Goal: Transaction & Acquisition: Book appointment/travel/reservation

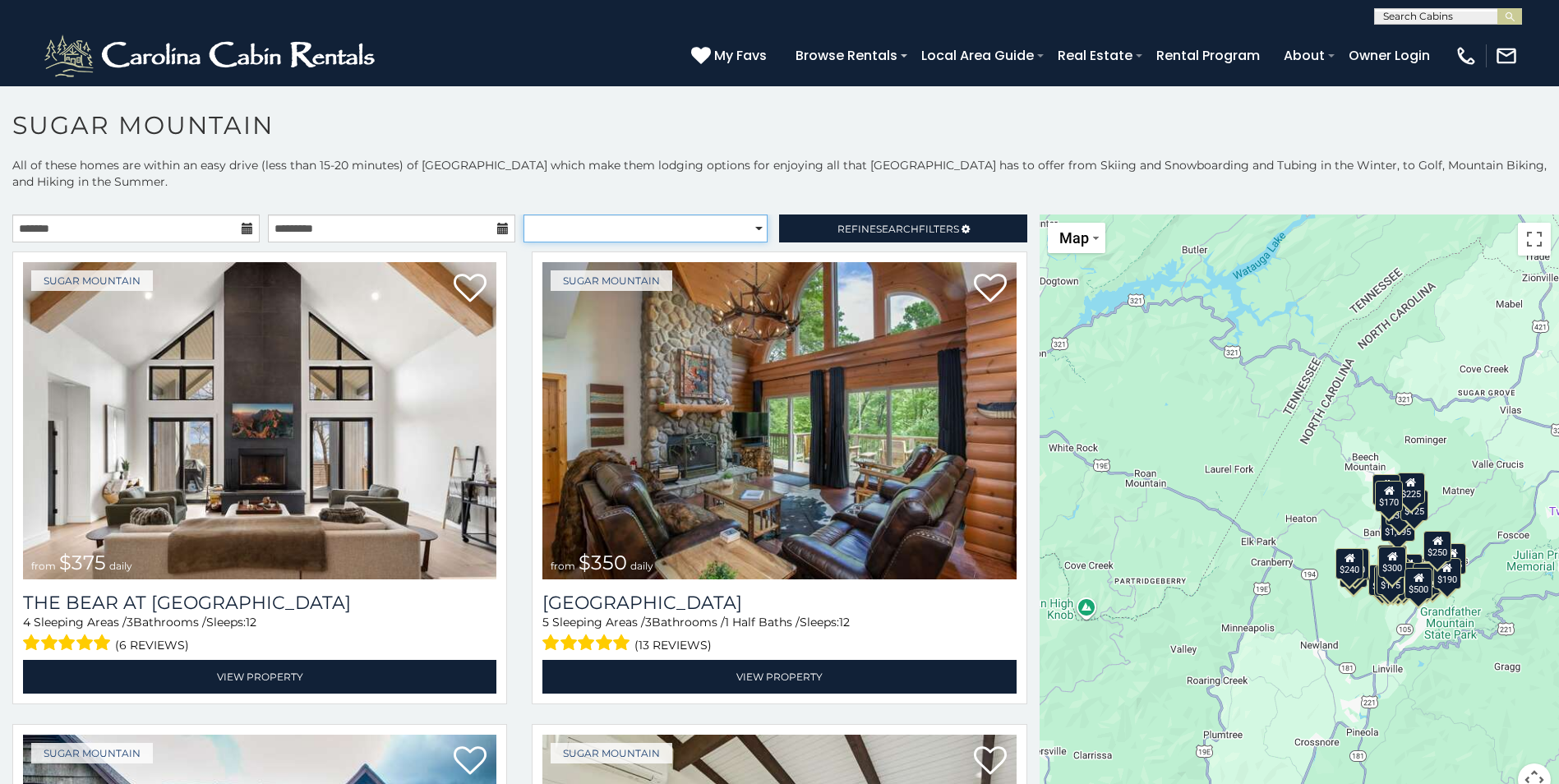
click at [738, 224] on select "**********" at bounding box center [645, 228] width 244 height 28
click at [694, 178] on p "All of these homes are within an easy drive (less than 15-20 minutes) of Sugar …" at bounding box center [779, 181] width 1559 height 49
click at [931, 230] on span "Refine Search Filters" at bounding box center [898, 228] width 122 height 12
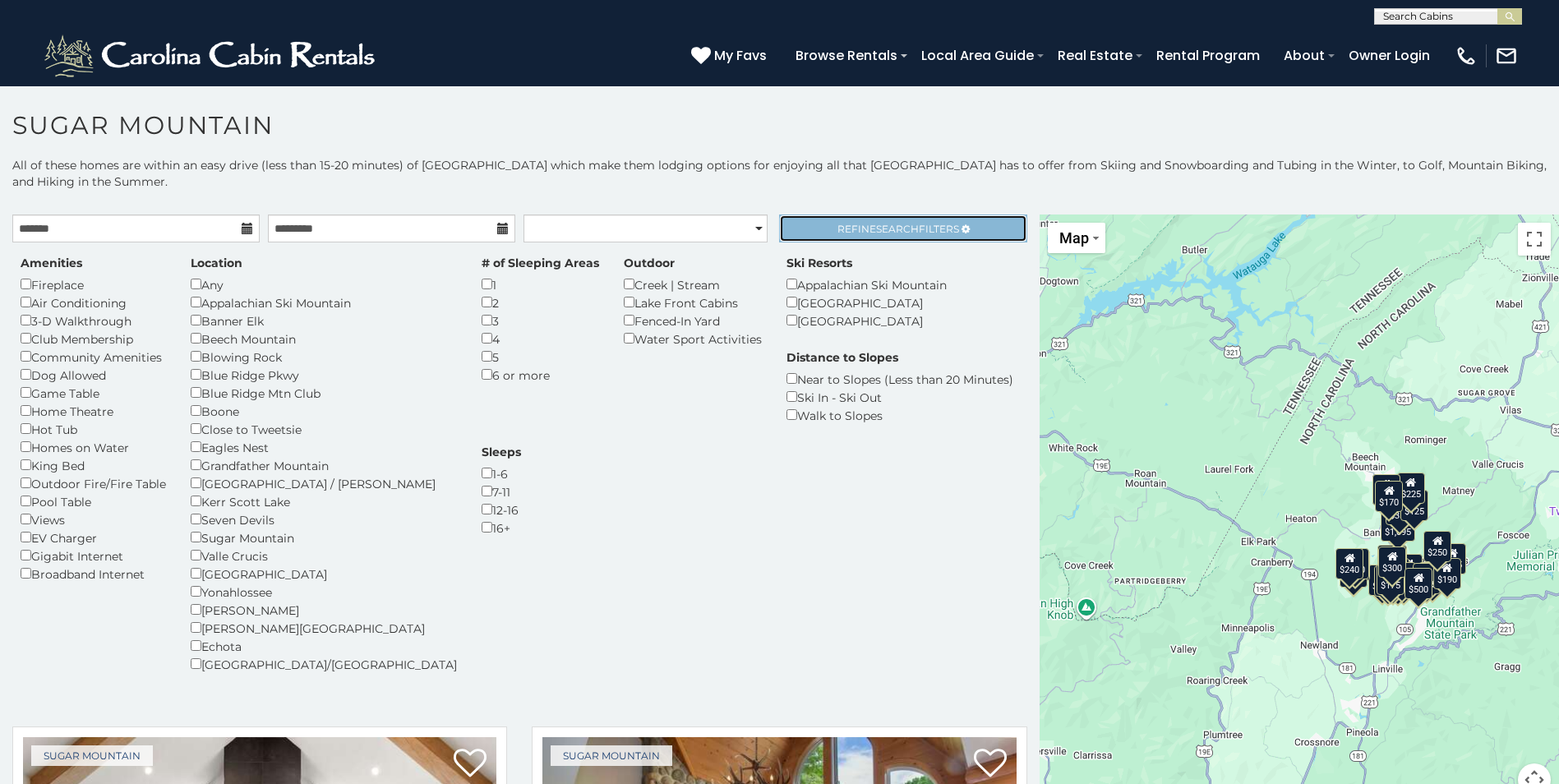
click at [978, 228] on link "Refine Search Filters" at bounding box center [902, 228] width 248 height 28
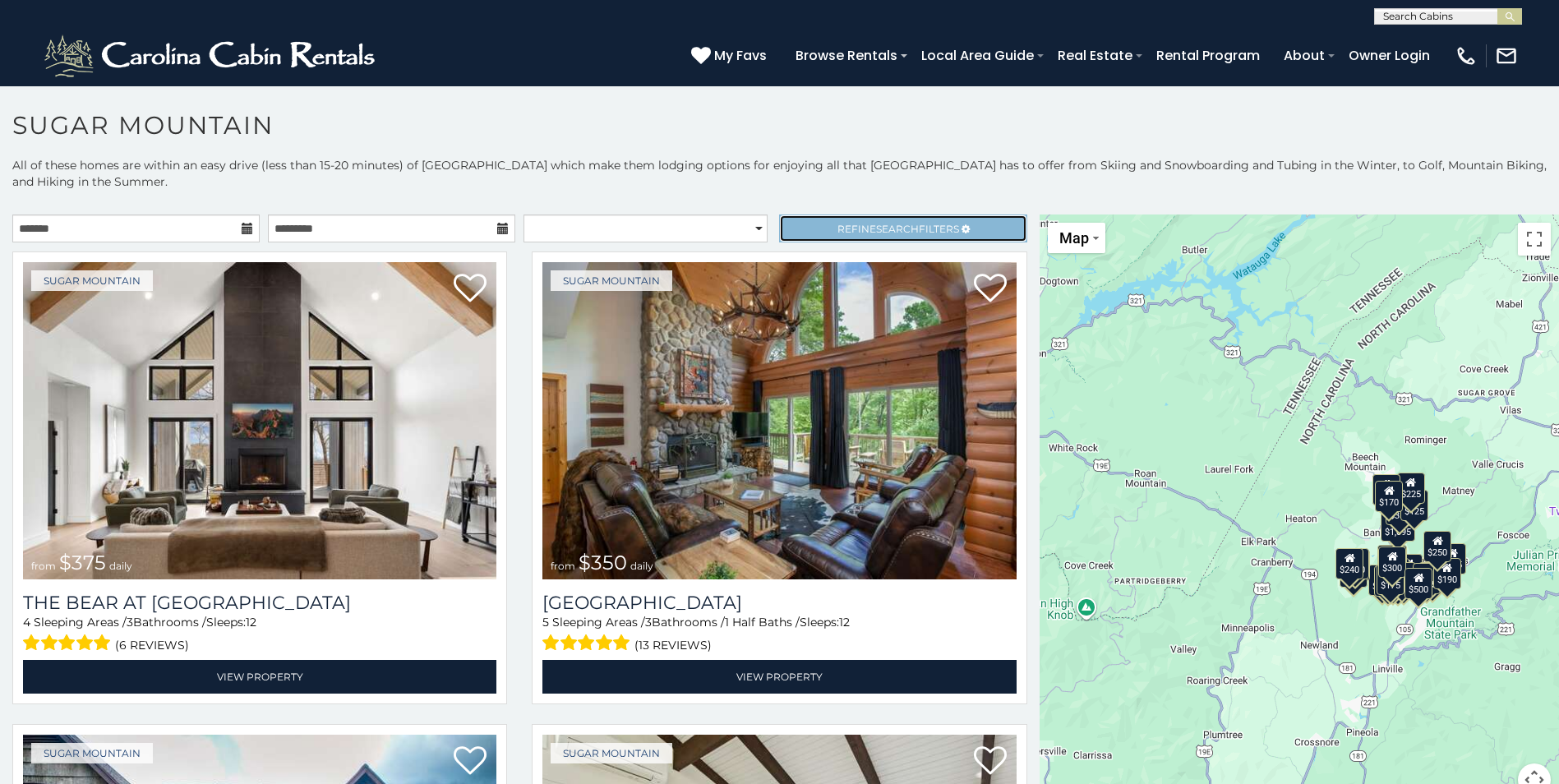
click at [978, 228] on link "Refine Search Filters" at bounding box center [902, 228] width 248 height 28
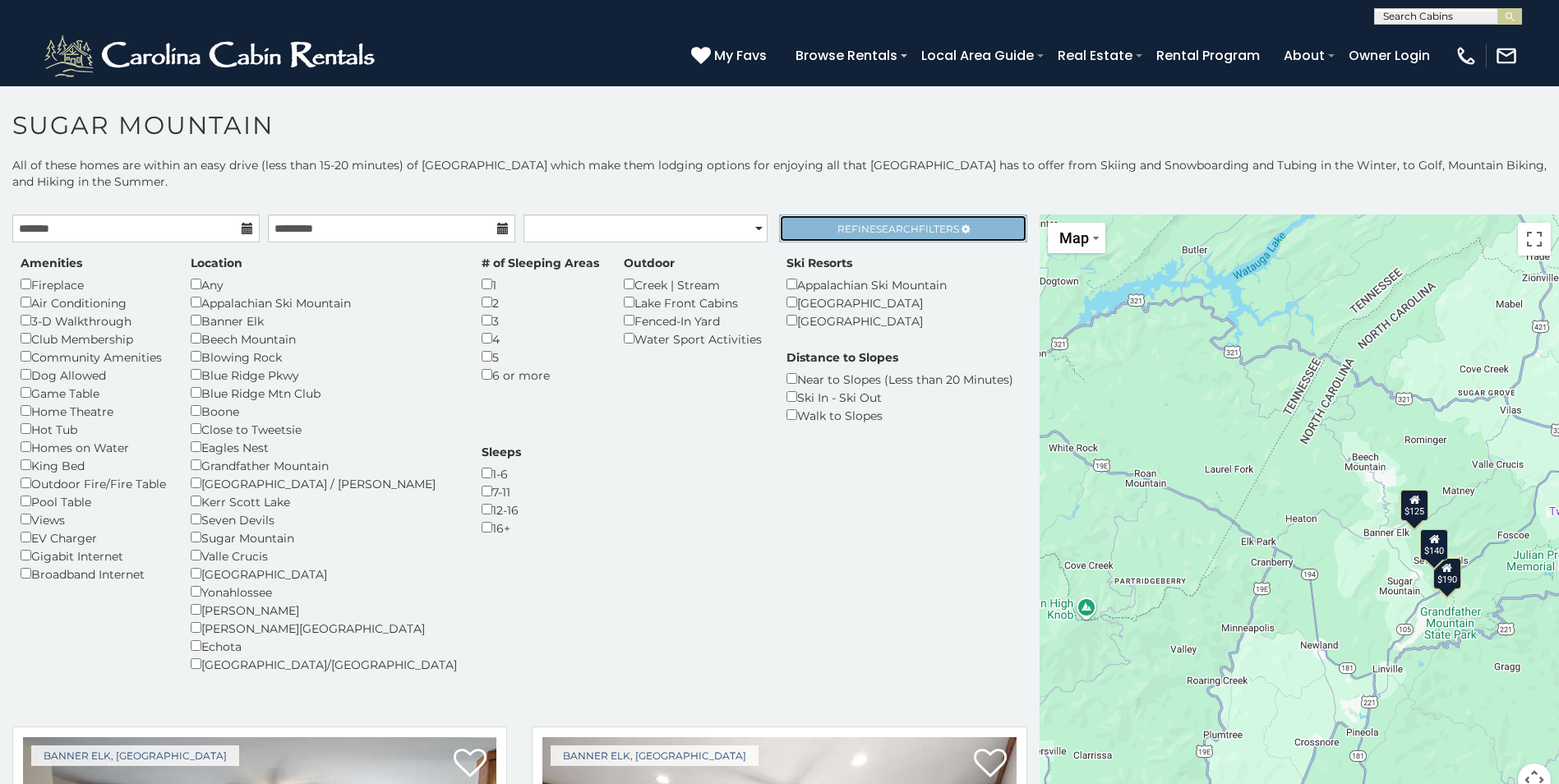
click at [940, 228] on span "Refine Search Filters" at bounding box center [898, 228] width 122 height 12
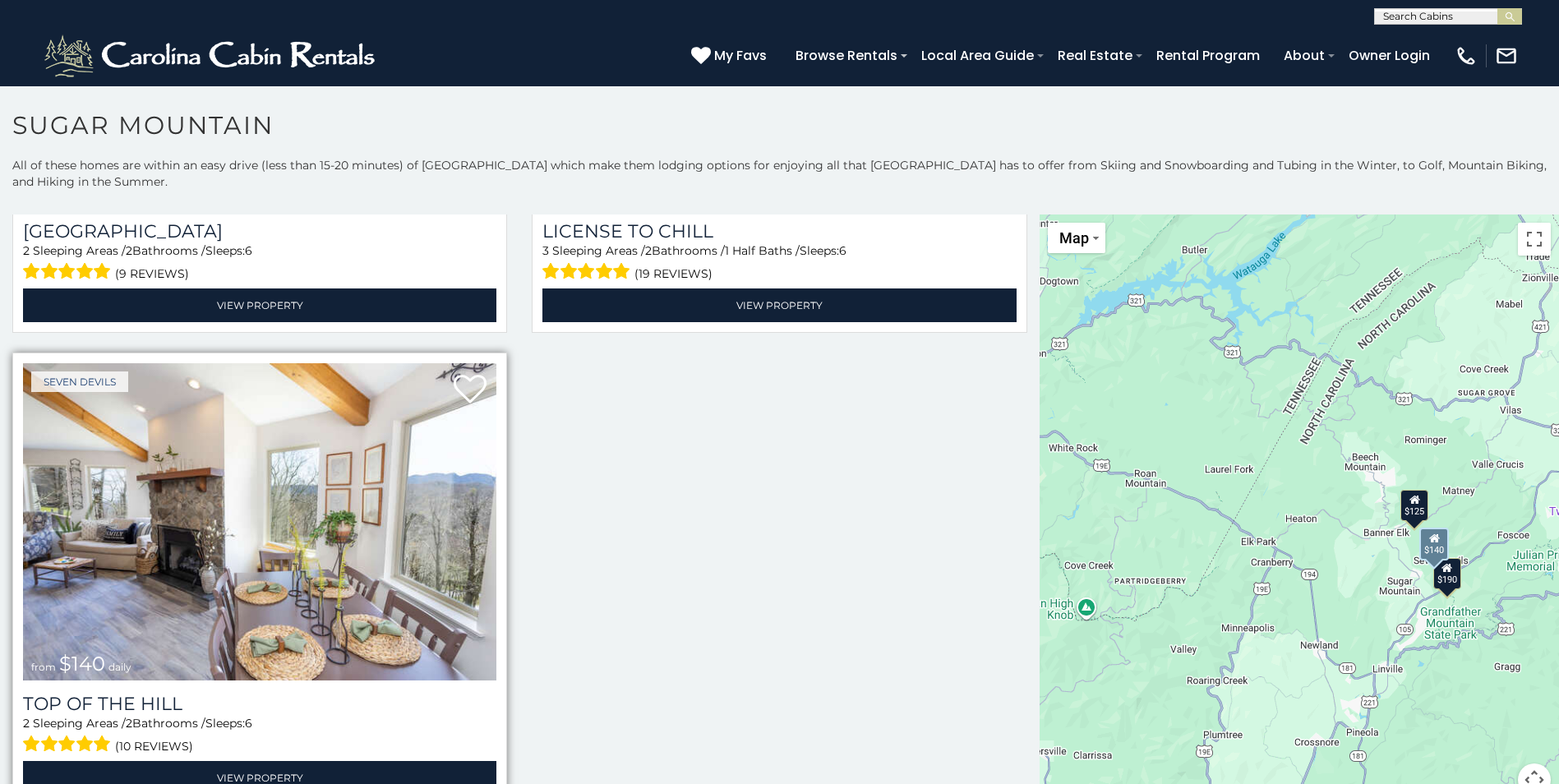
scroll to position [47, 0]
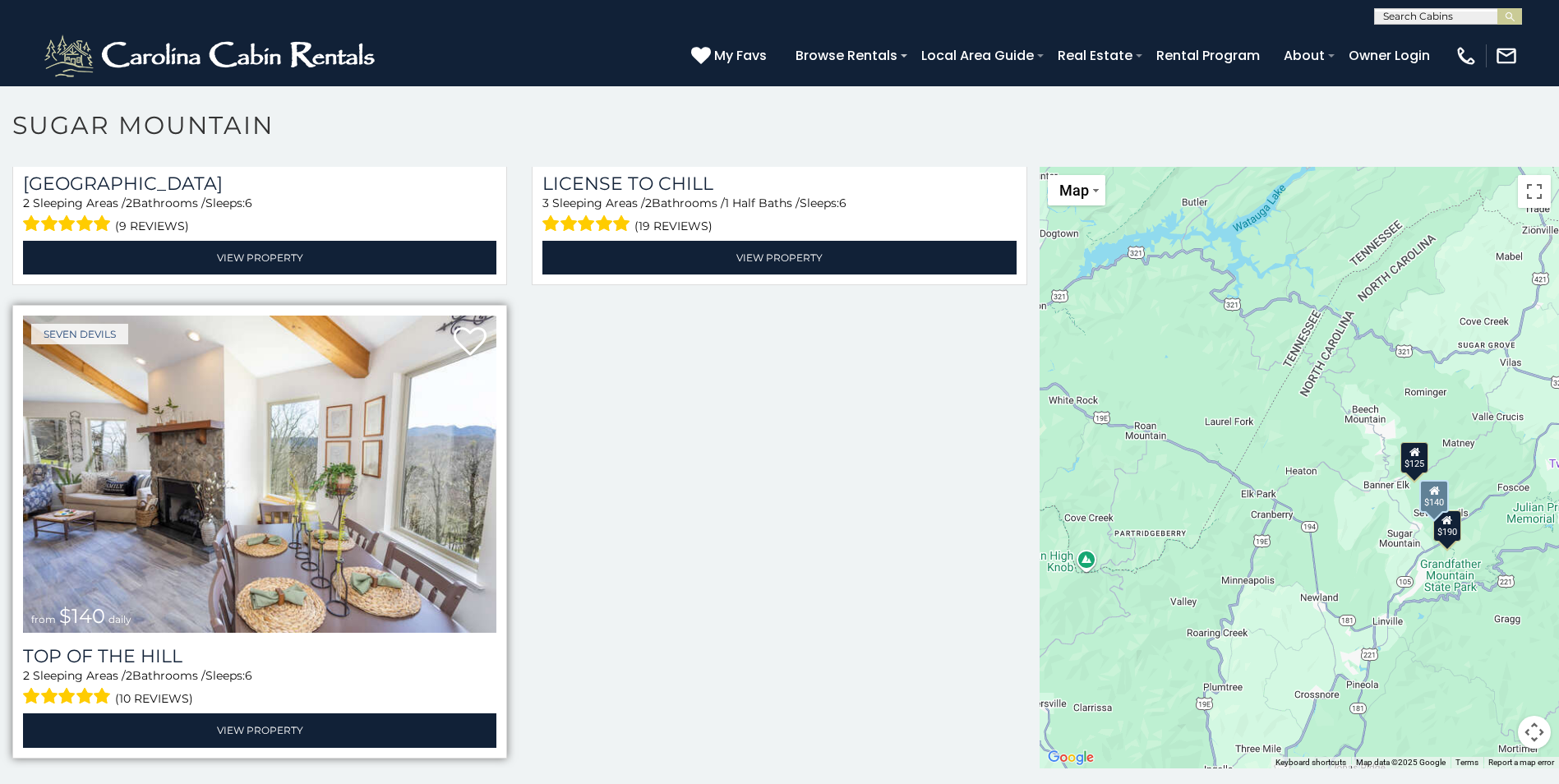
click at [341, 539] on img at bounding box center [259, 474] width 474 height 317
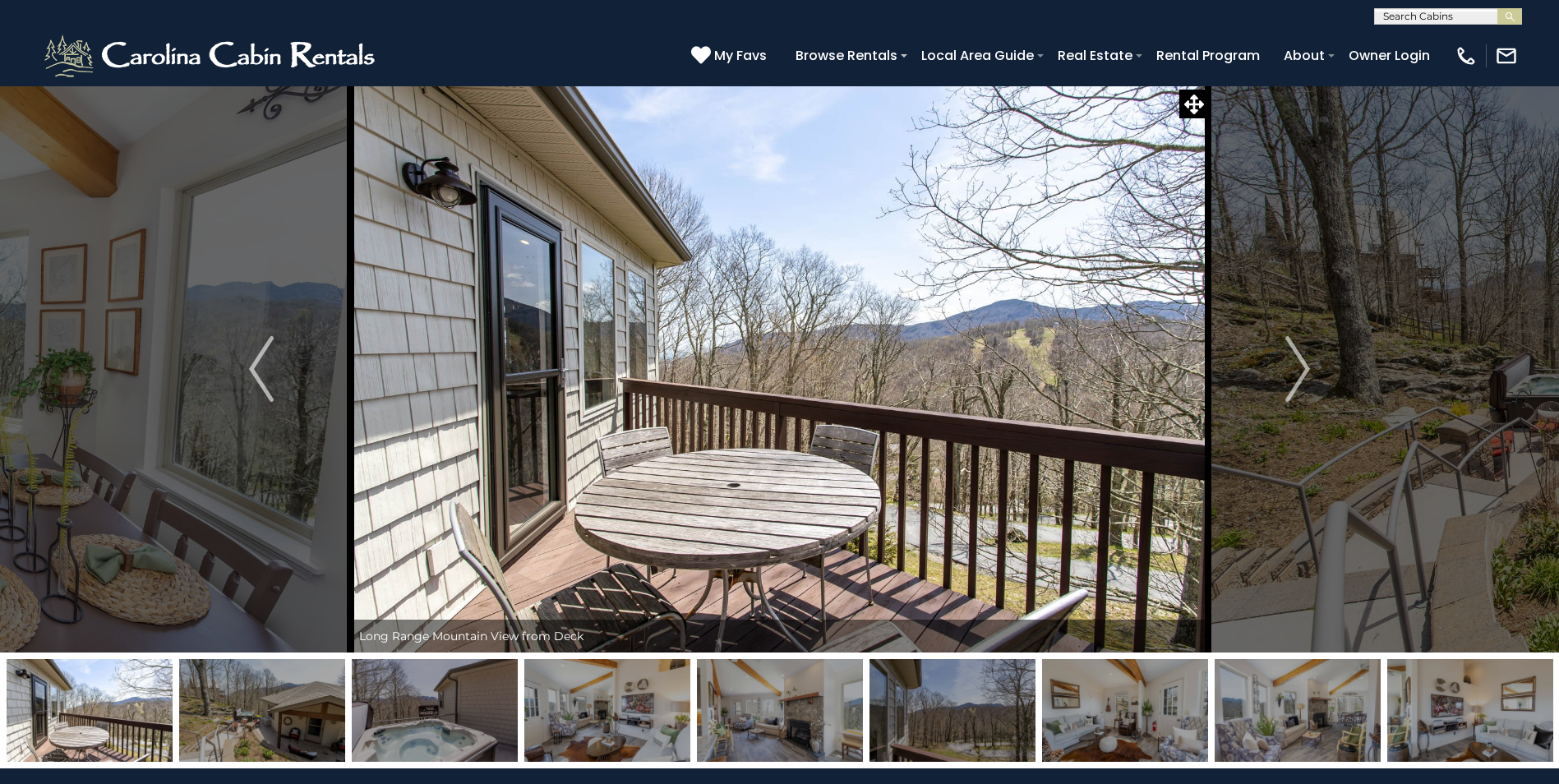
click at [1289, 374] on img "Next" at bounding box center [1297, 368] width 25 height 66
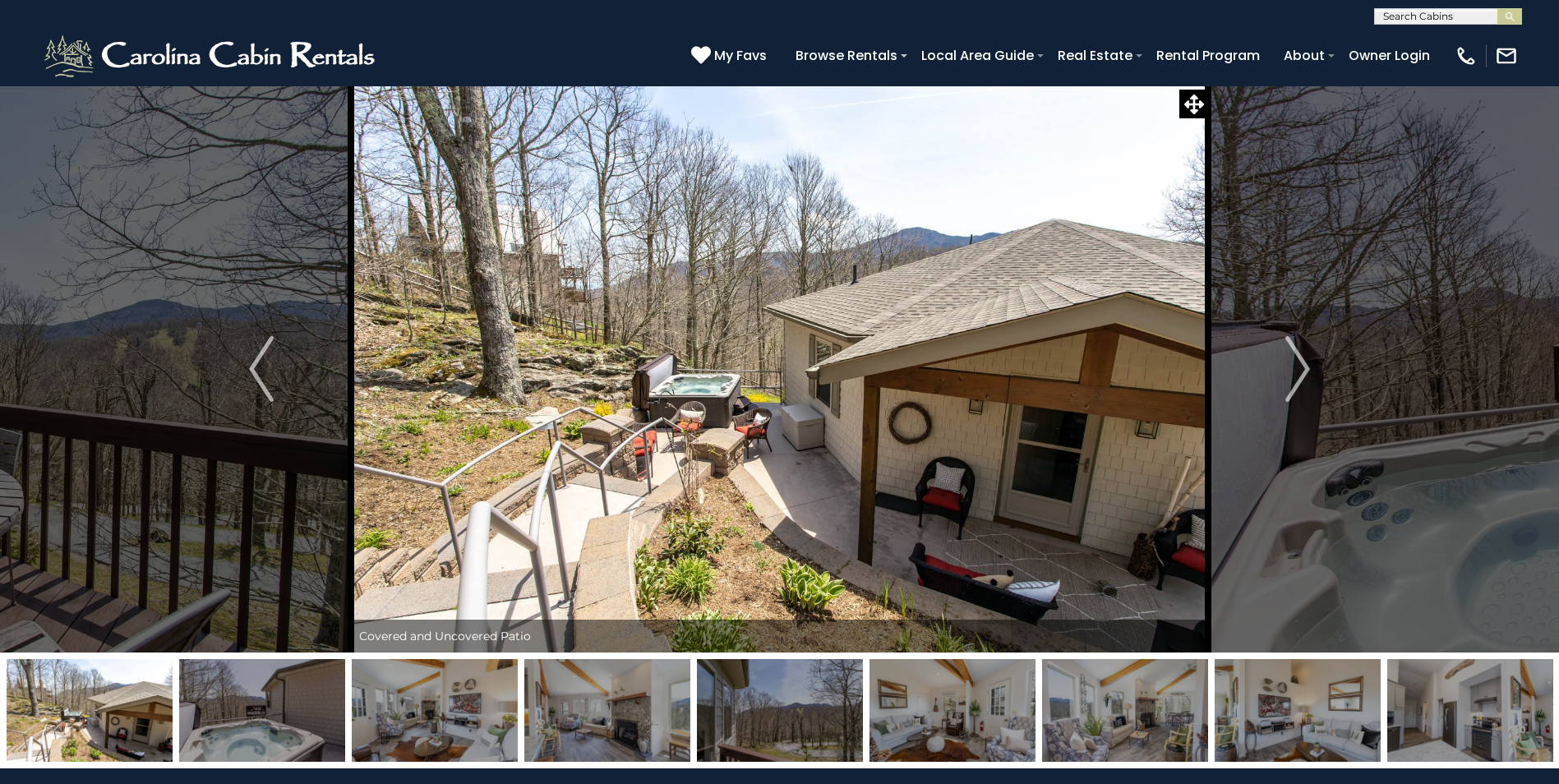
click at [1289, 374] on img "Next" at bounding box center [1297, 368] width 25 height 66
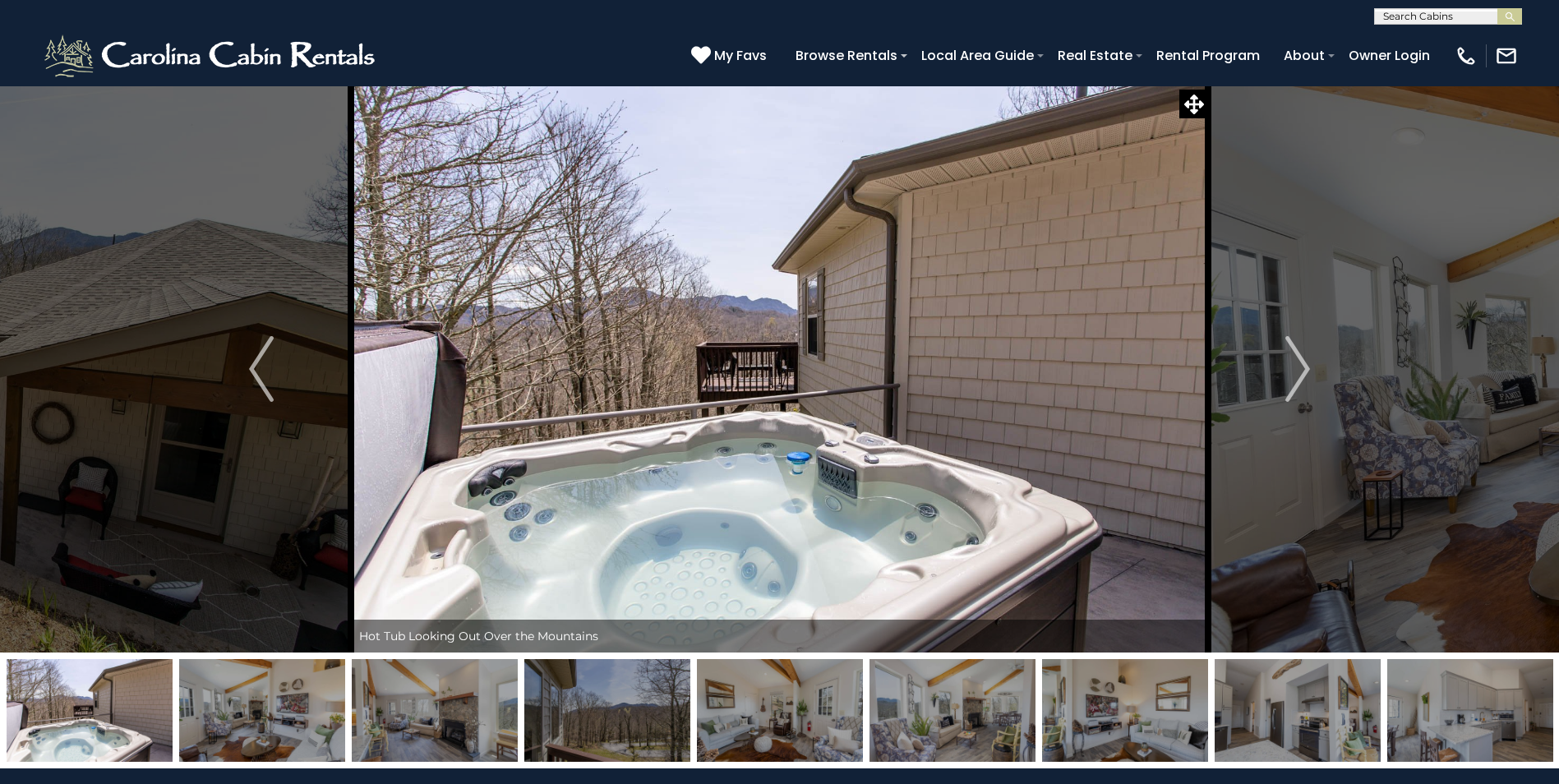
click at [1289, 374] on img "Next" at bounding box center [1297, 368] width 25 height 66
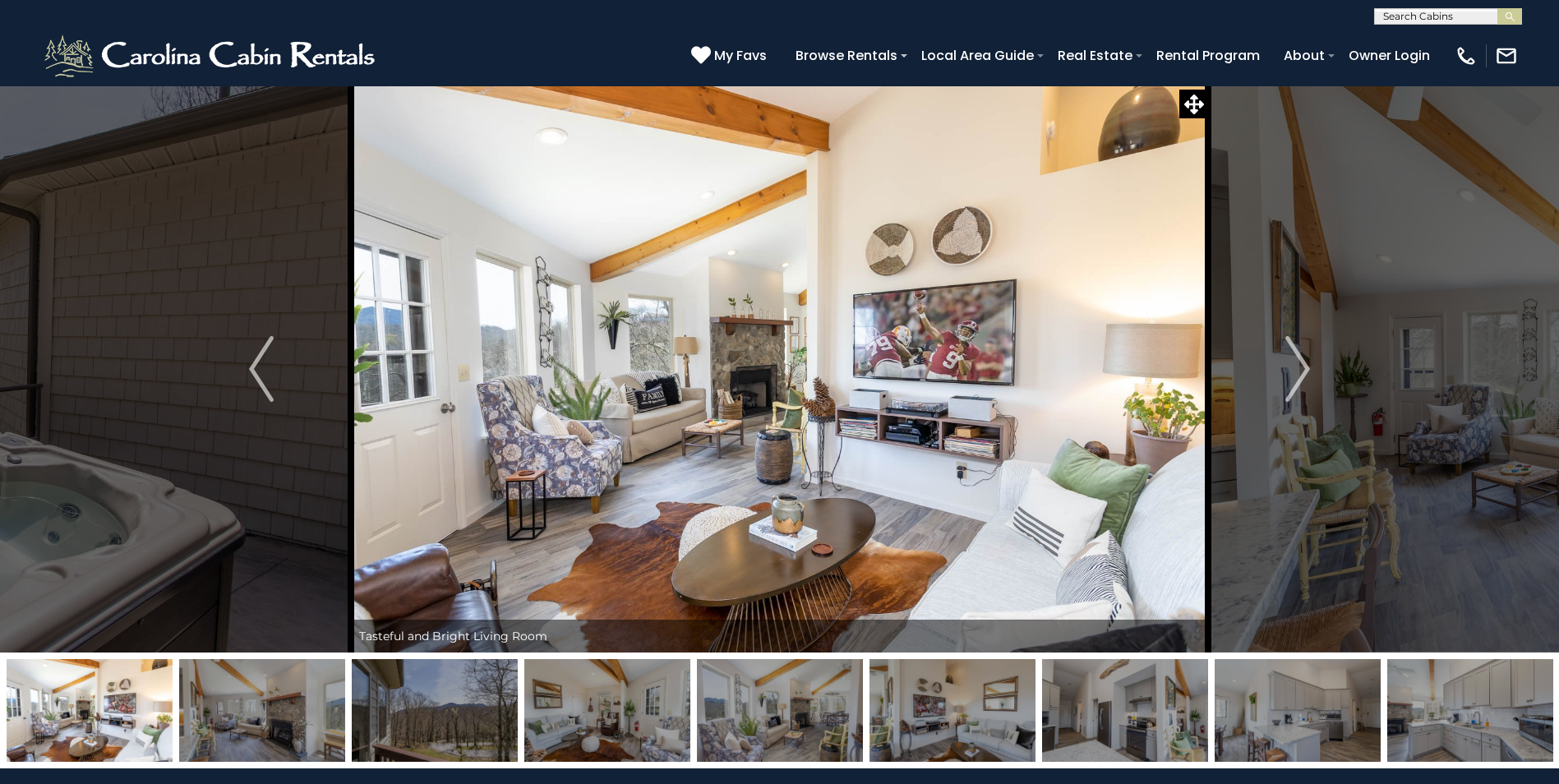
click at [1289, 374] on img "Next" at bounding box center [1297, 368] width 25 height 66
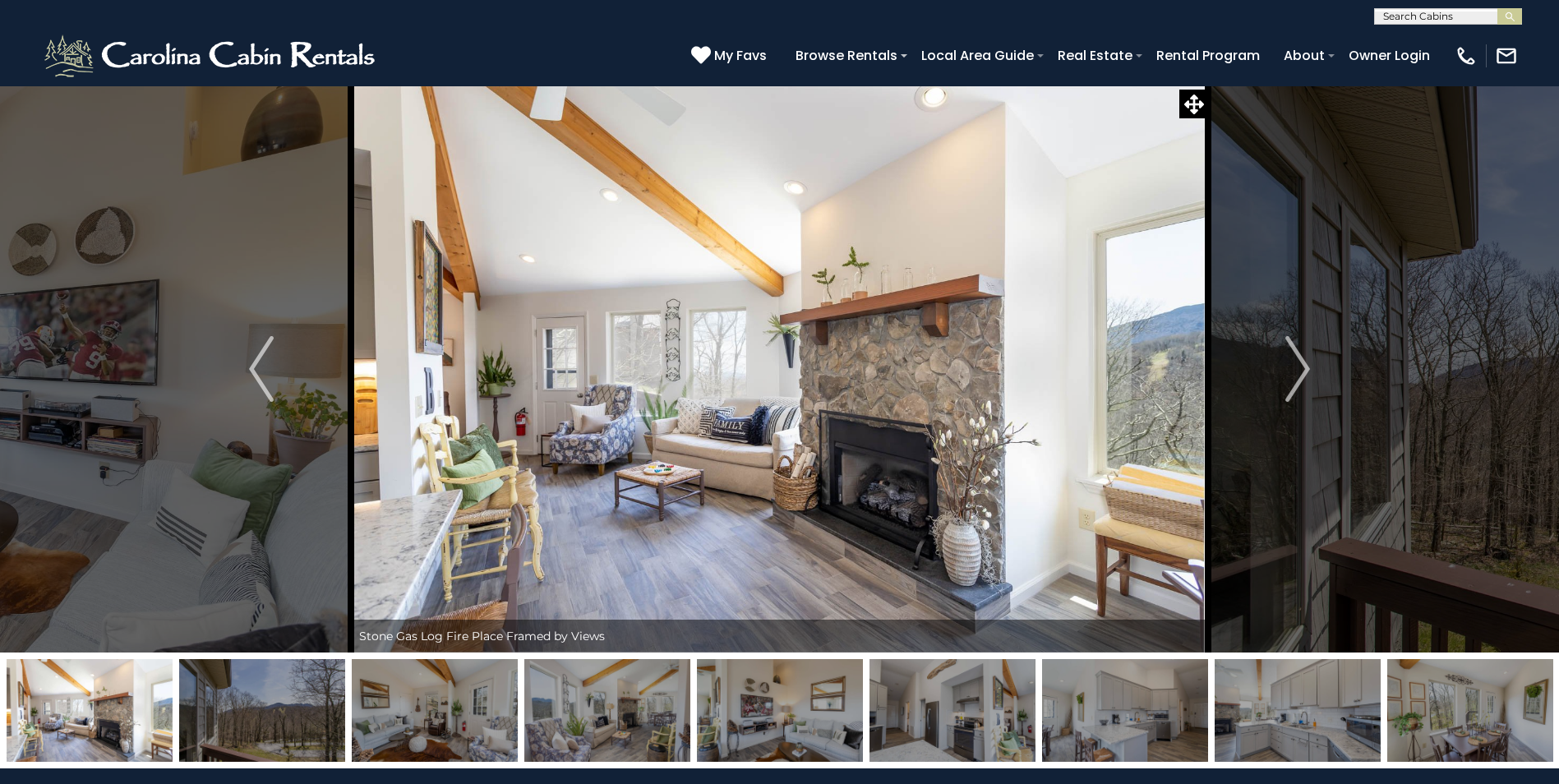
click at [1289, 374] on img "Next" at bounding box center [1297, 368] width 25 height 66
